Goal: Task Accomplishment & Management: Manage account settings

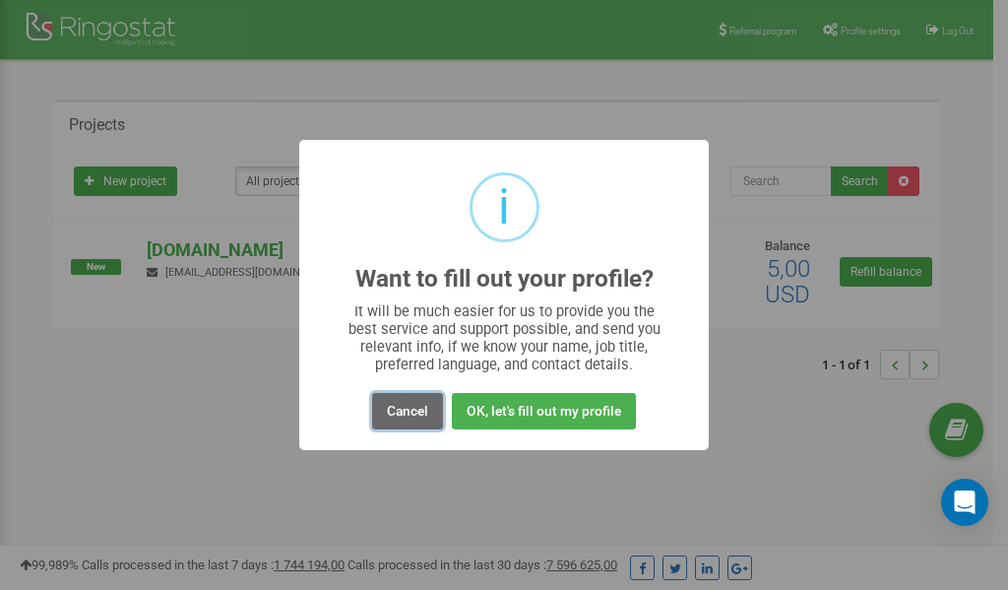
click at [402, 416] on button "Cancel" at bounding box center [407, 411] width 71 height 36
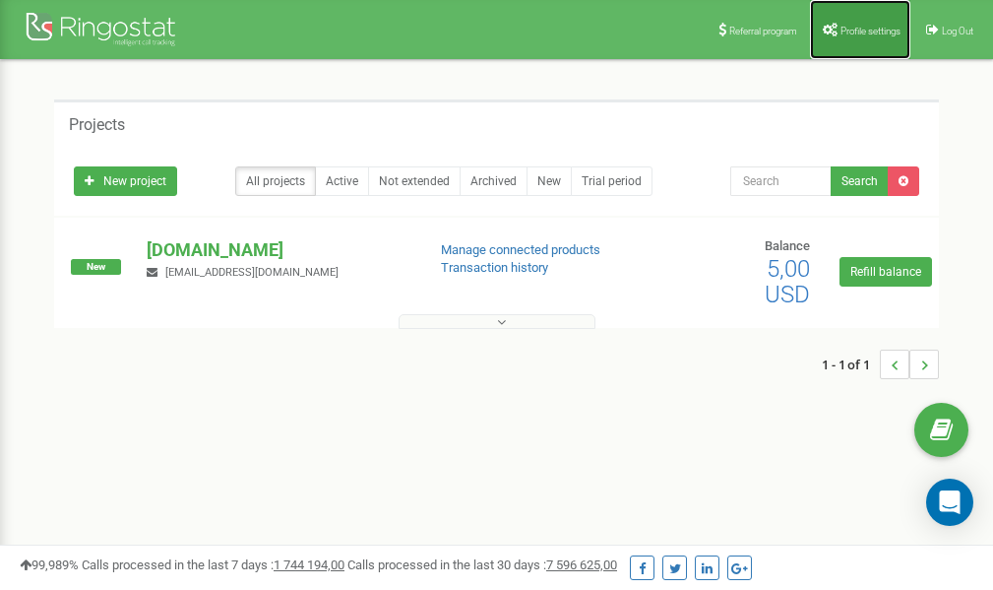
click at [846, 28] on span "Profile settings" at bounding box center [871, 31] width 60 height 11
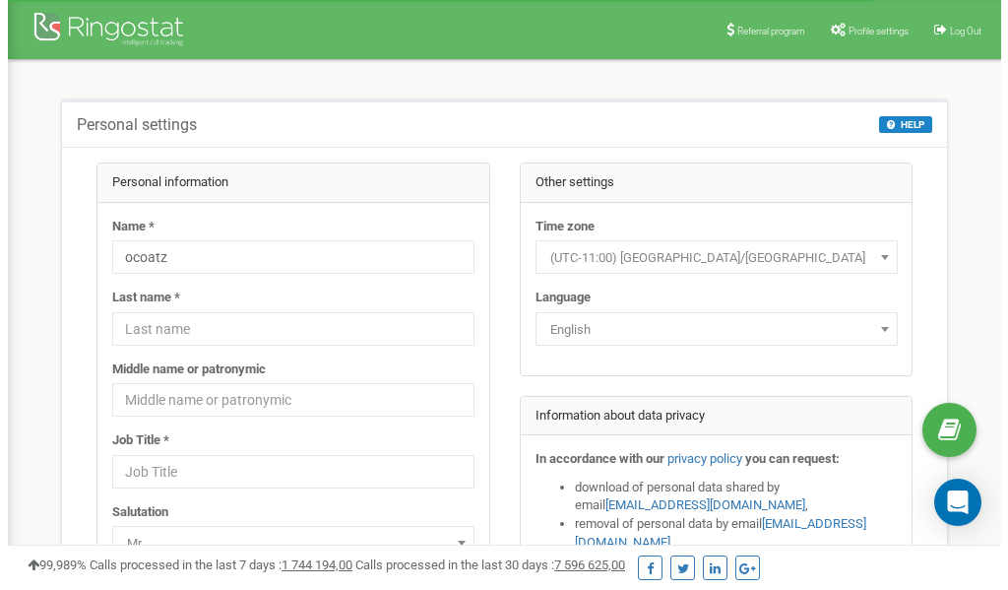
scroll to position [98, 0]
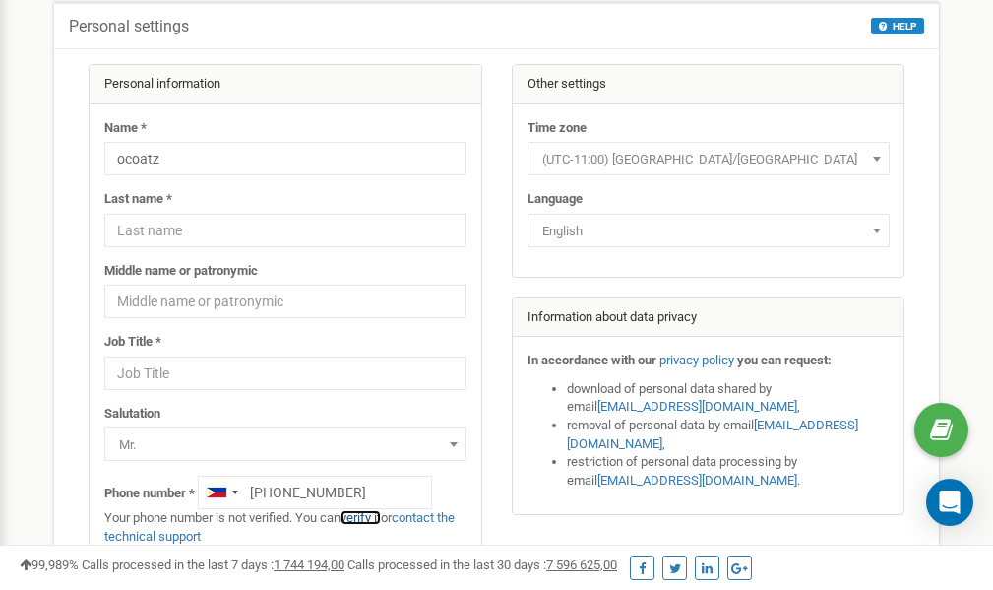
click at [370, 518] on link "verify it" at bounding box center [361, 517] width 40 height 15
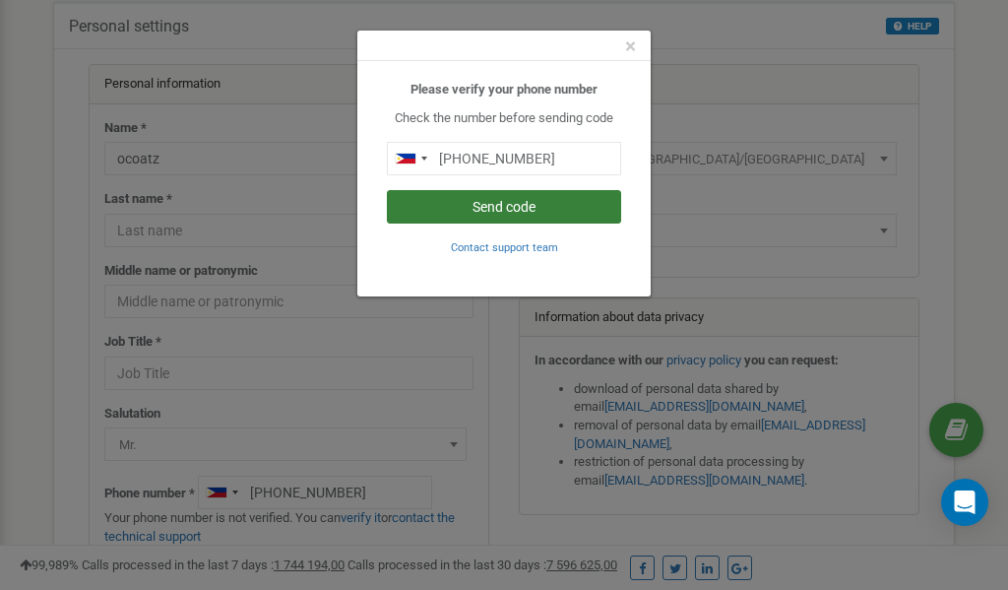
click at [491, 208] on button "Send code" at bounding box center [504, 206] width 234 height 33
